Goal: Task Accomplishment & Management: Manage account settings

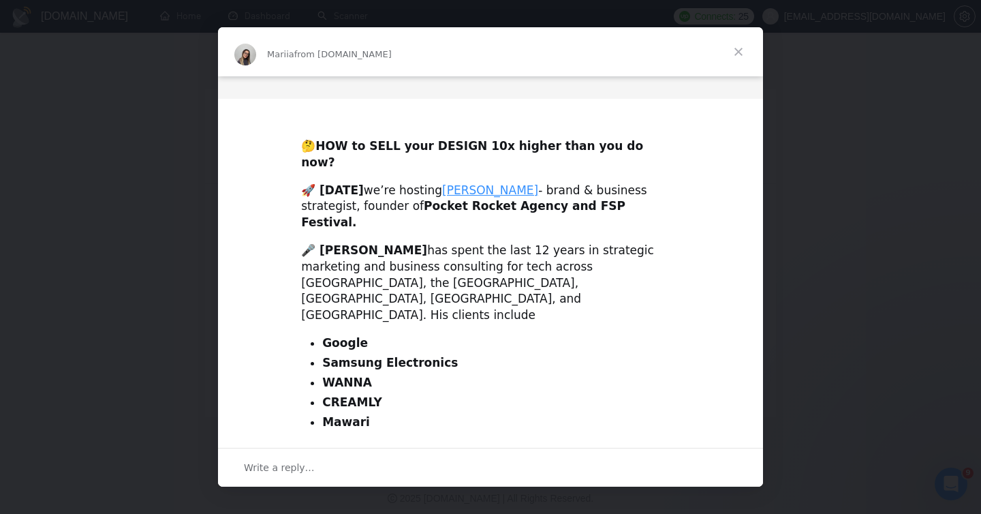
scroll to position [458, 0]
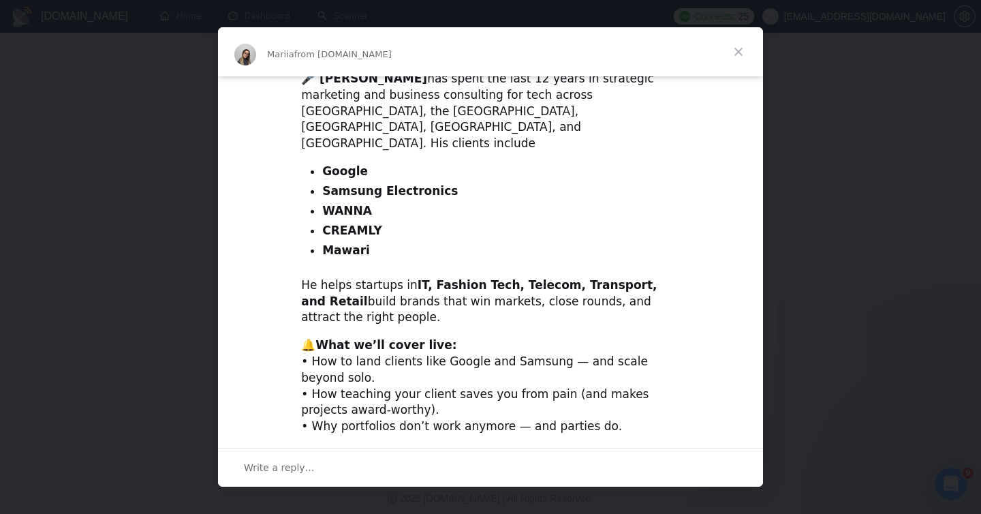
click at [507, 495] on link "add the event" at bounding box center [547, 502] width 81 height 14
click at [740, 46] on span "Close" at bounding box center [738, 51] width 49 height 49
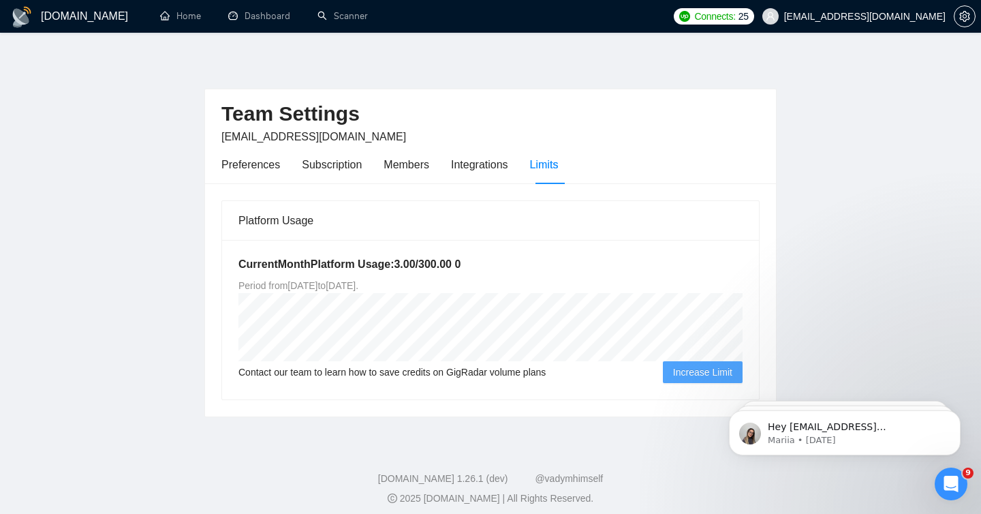
scroll to position [0, 0]
click at [279, 14] on link "Dashboard" at bounding box center [259, 16] width 62 height 12
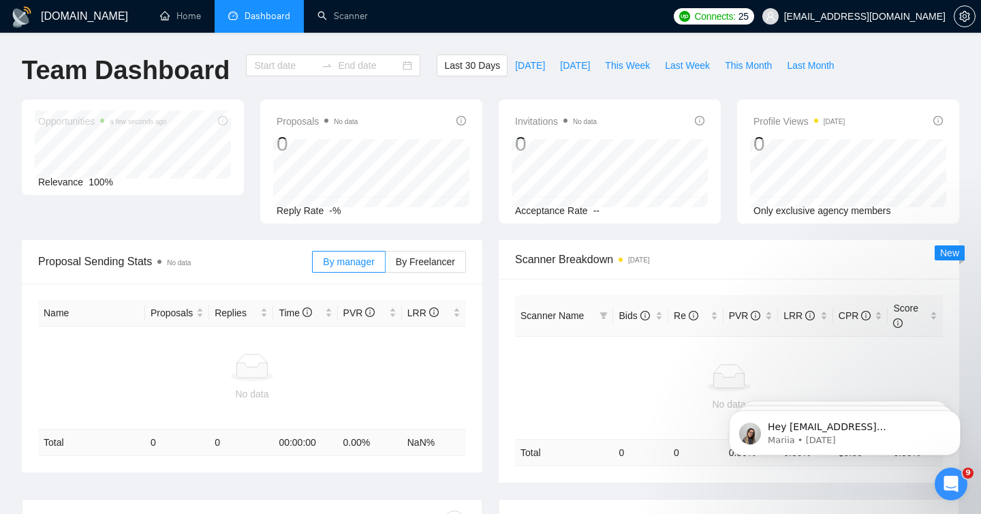
type input "[DATE]"
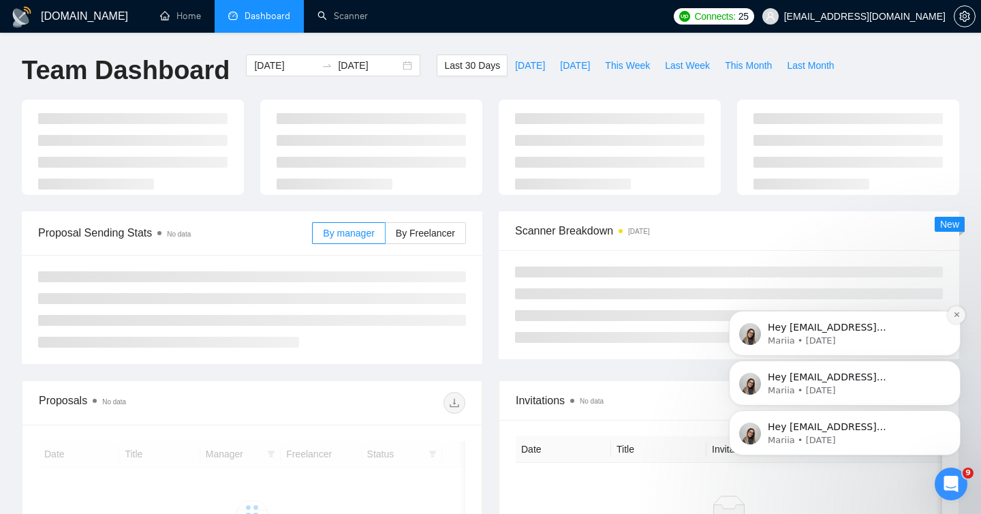
click at [957, 319] on button "Dismiss notification" at bounding box center [957, 315] width 18 height 18
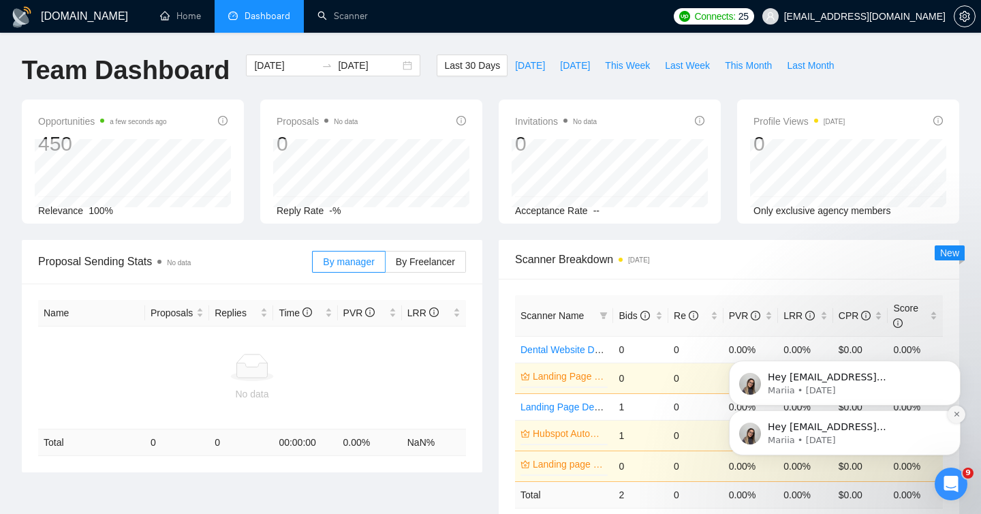
click at [957, 417] on icon "Dismiss notification" at bounding box center [956, 413] width 7 height 7
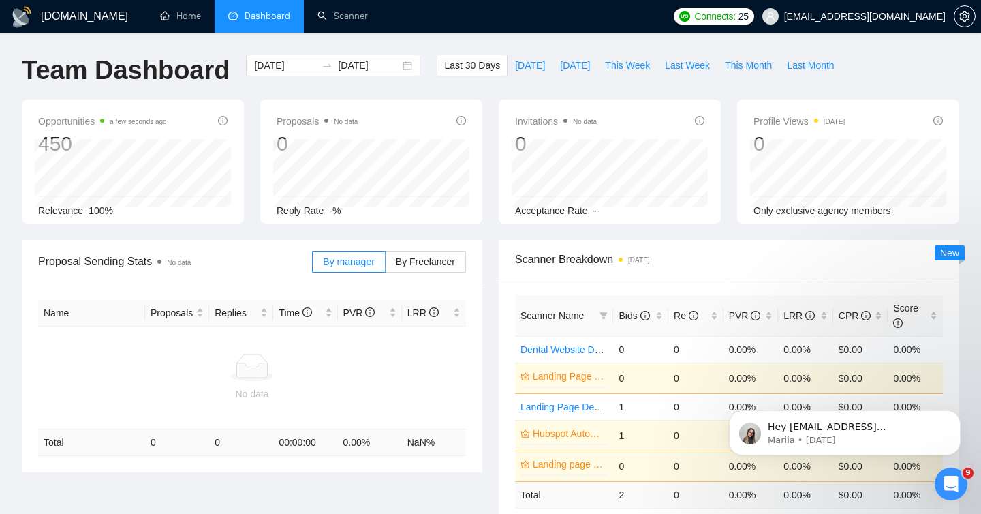
click at [957, 417] on icon "Dismiss notification" at bounding box center [957, 415] width 6 height 6
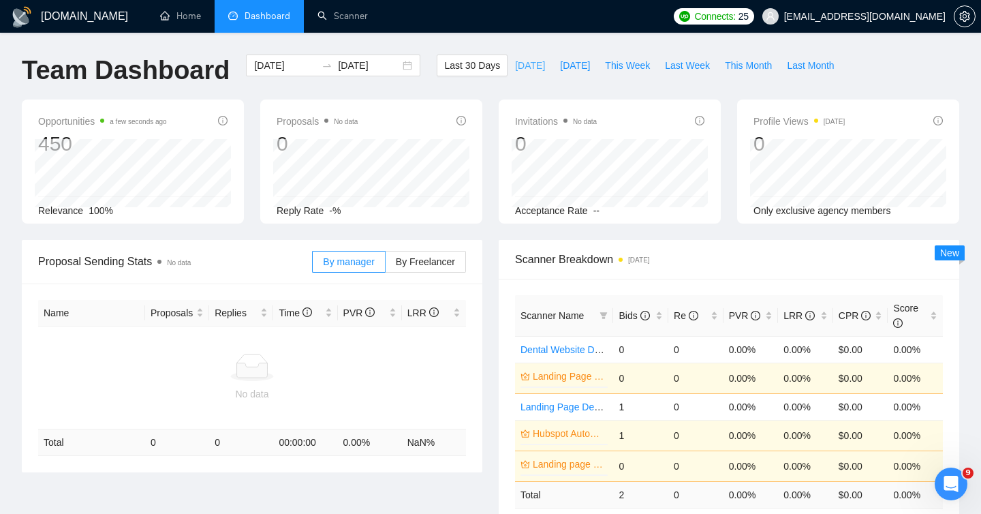
click at [524, 68] on span "Today" at bounding box center [530, 65] width 30 height 15
type input "2025-09-30"
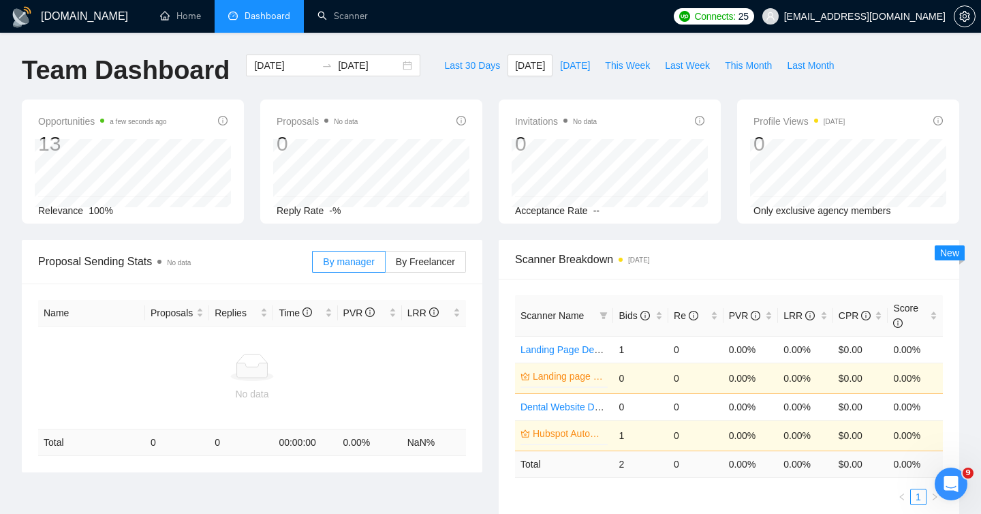
click at [416, 246] on div "By manager By Freelancer" at bounding box center [389, 262] width 154 height 44
